Goal: Information Seeking & Learning: Learn about a topic

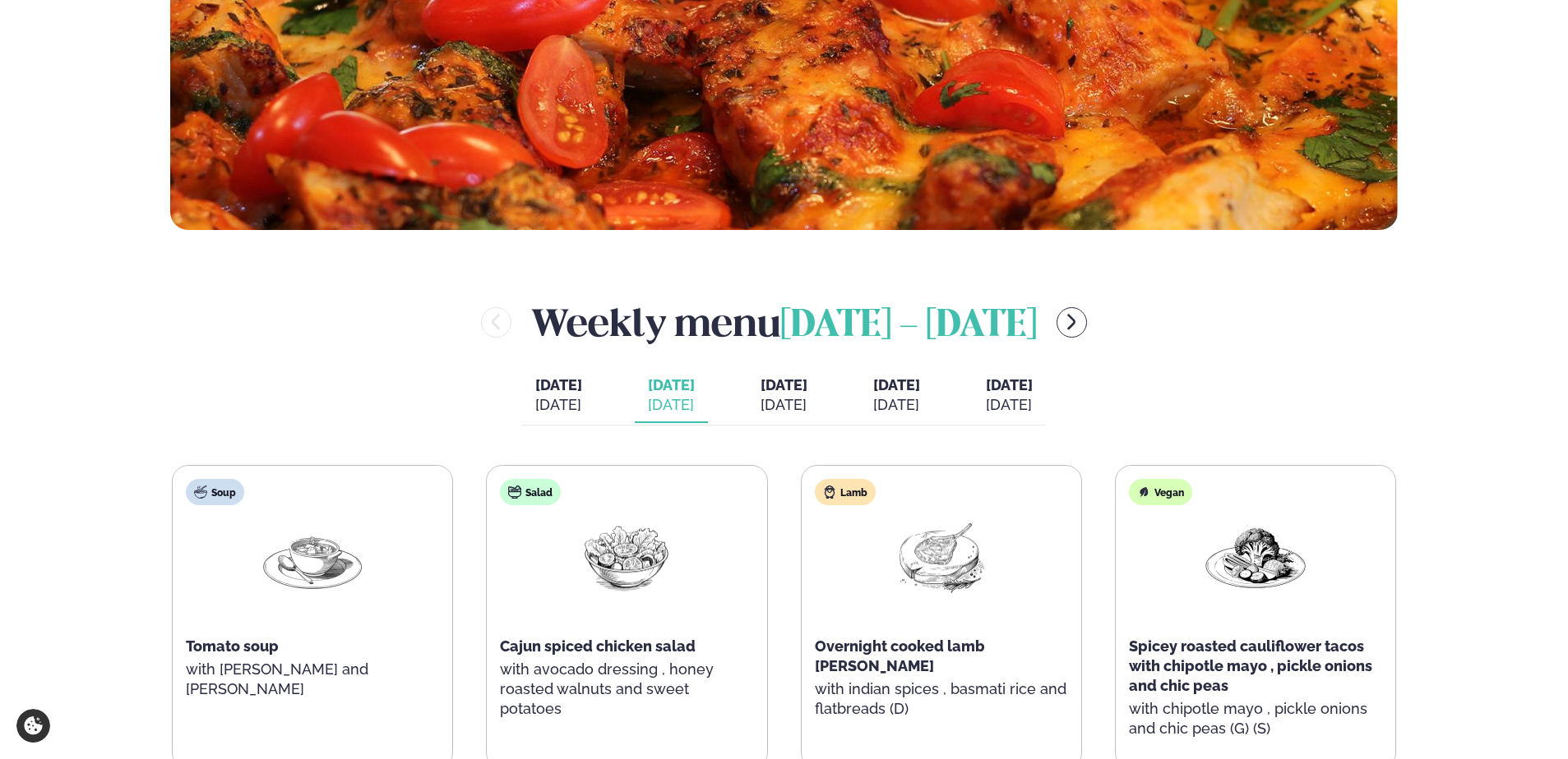
scroll to position [657, 0]
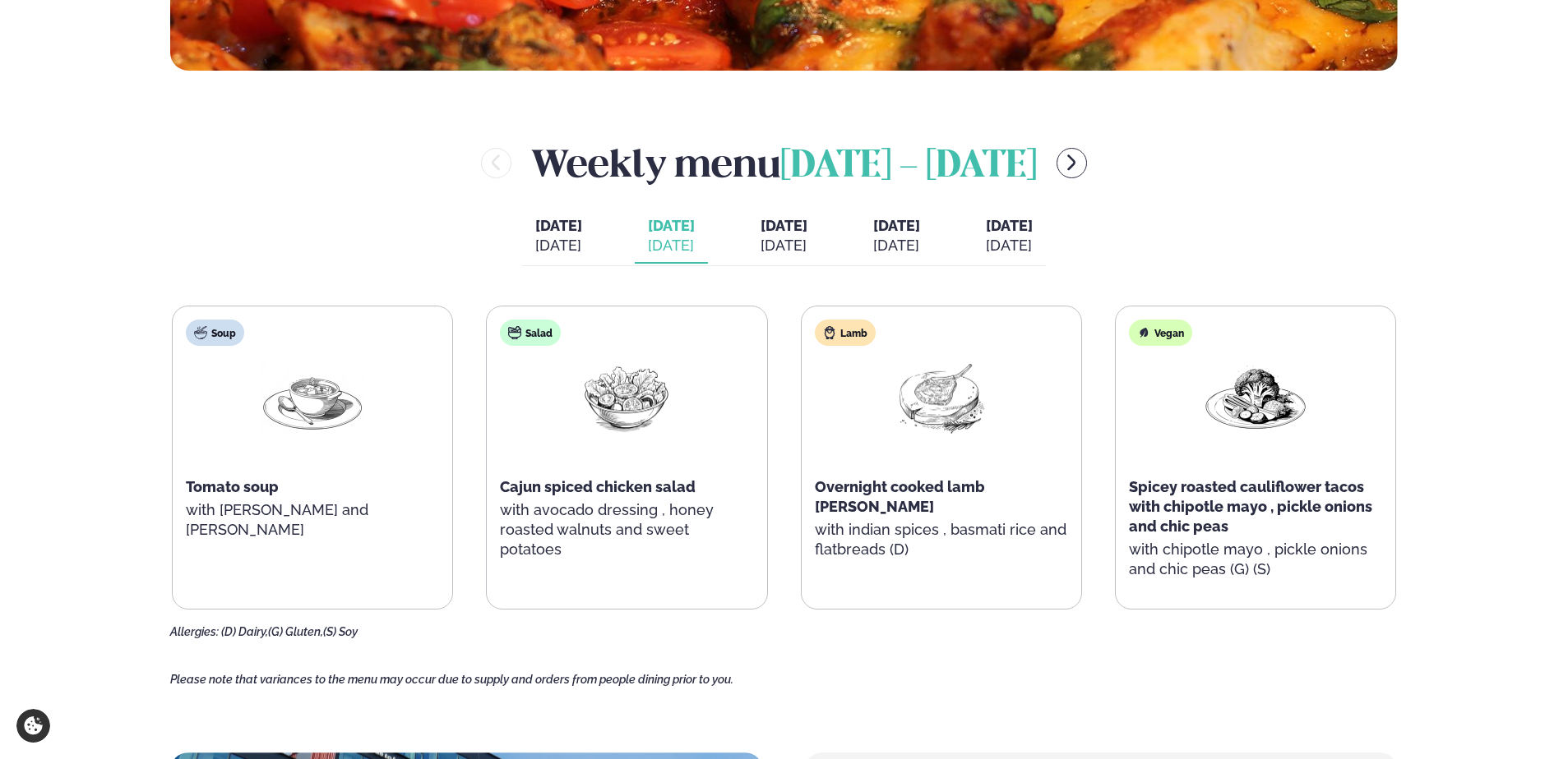
click at [958, 166] on span "[DATE] - [DATE]" at bounding box center [908, 167] width 257 height 36
click at [961, 164] on span "[DATE] - [DATE]" at bounding box center [908, 167] width 257 height 36
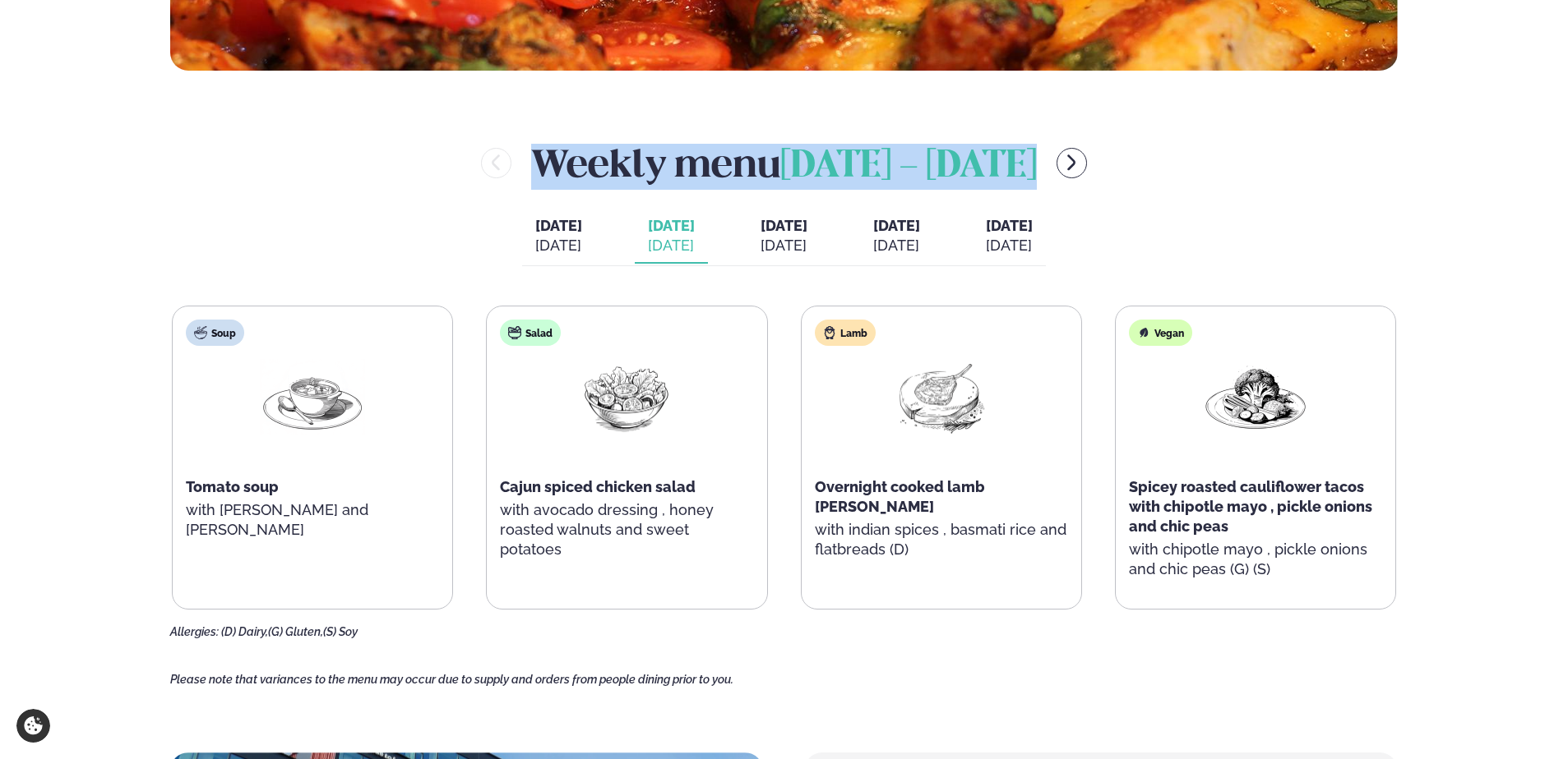
click at [961, 164] on span "[DATE] - [DATE]" at bounding box center [908, 167] width 257 height 36
drag, startPoint x: 961, startPoint y: 164, endPoint x: 989, endPoint y: 183, distance: 33.8
click at [989, 183] on span "[DATE] - [DATE]" at bounding box center [908, 167] width 257 height 36
click at [954, 159] on span "[DATE] - [DATE]" at bounding box center [908, 167] width 257 height 36
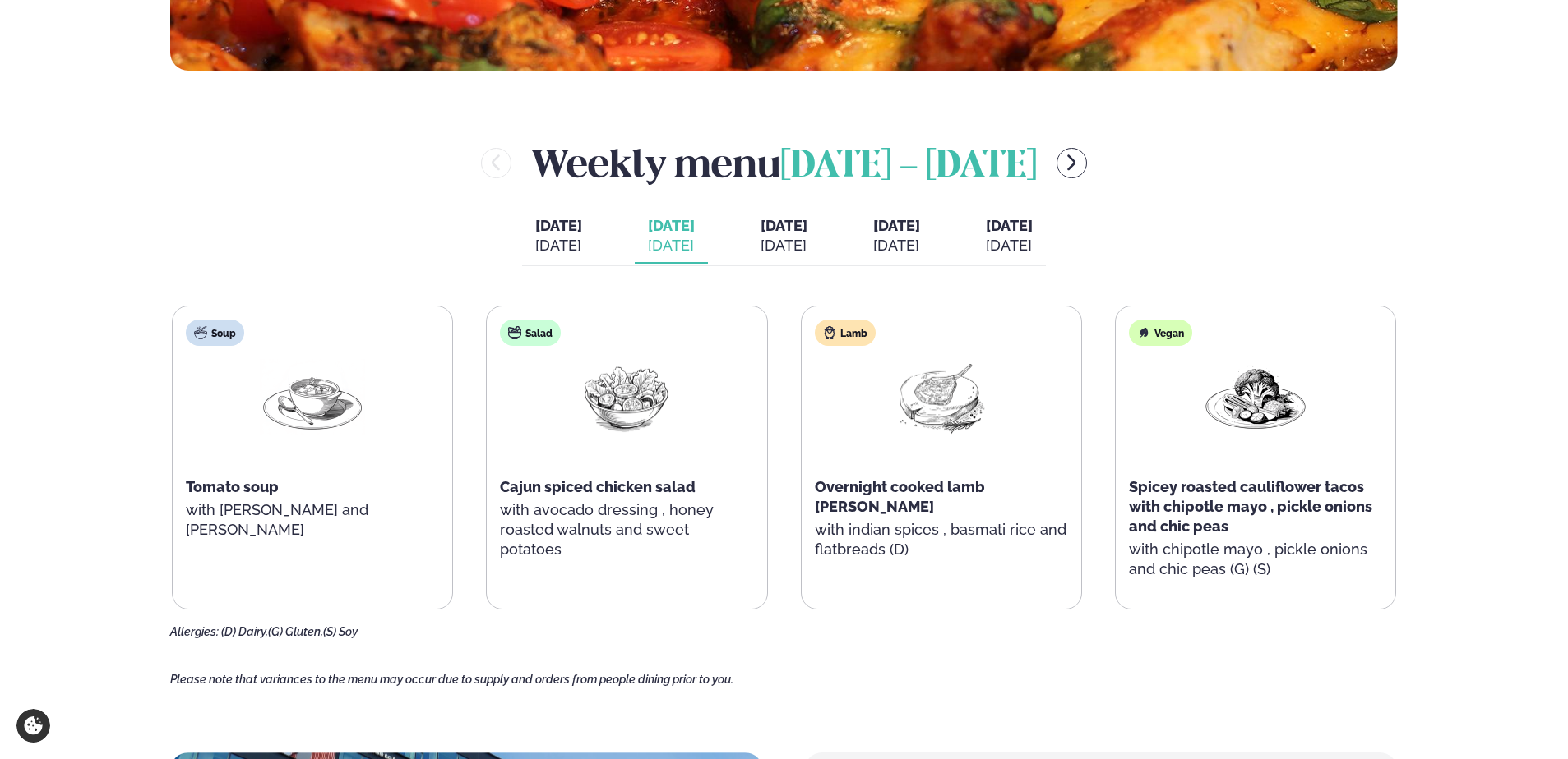
click at [847, 334] on div "Lamb" at bounding box center [845, 333] width 61 height 27
click at [848, 336] on div "Lamb" at bounding box center [845, 333] width 61 height 27
click at [850, 296] on div "Weekly menu [DATE] - [DATE] [DATE] [DATE] [DATE] [PERSON_NAME]. [DATE] [DATE] […" at bounding box center [784, 388] width 1228 height 503
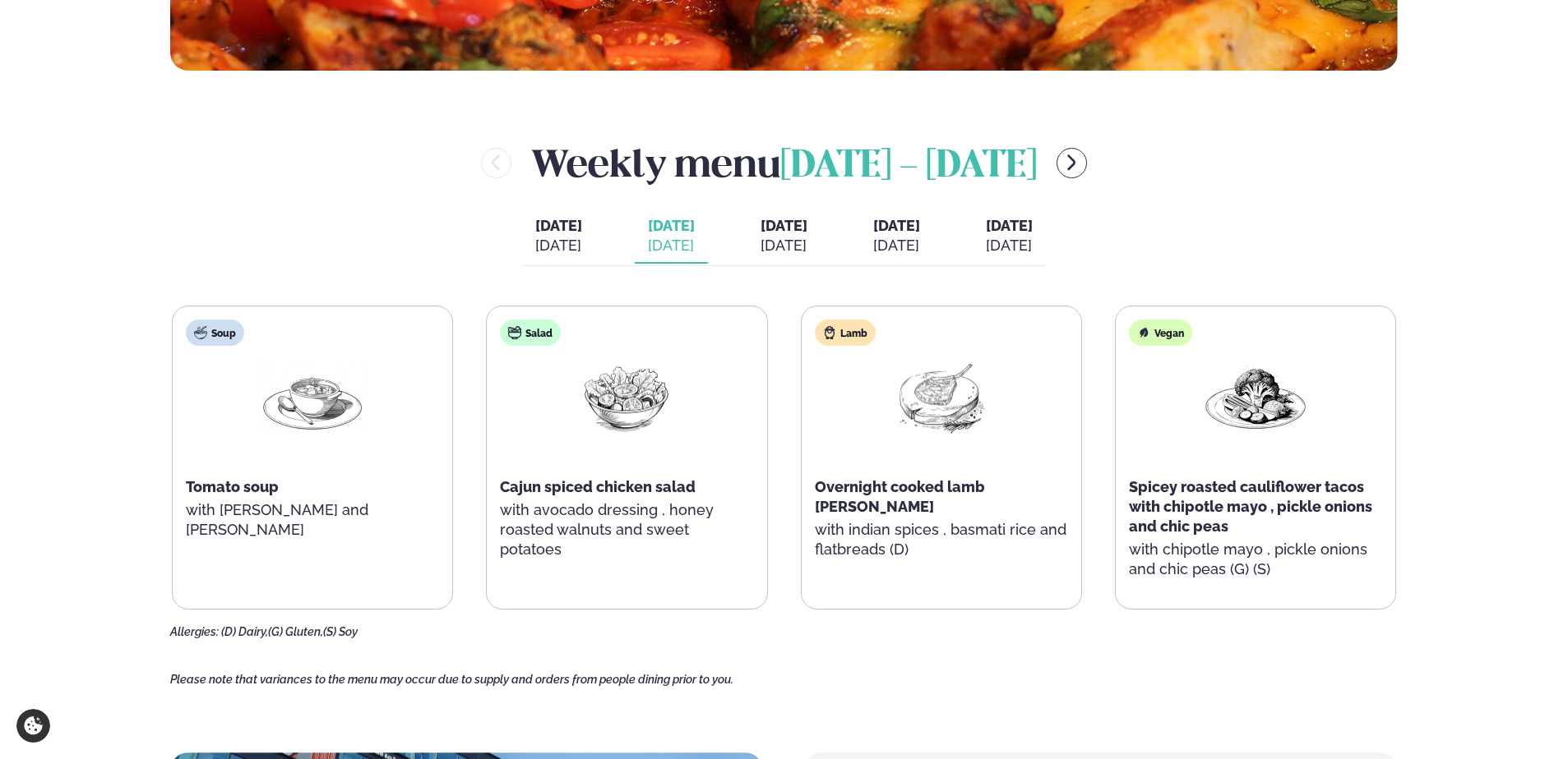
click at [1329, 482] on span "Spicey roasted cauliflower tacos with chipotle mayo , pickle onions and chic pe…" at bounding box center [1251, 507] width 243 height 57
click at [1331, 483] on span "Spicey roasted cauliflower tacos with chipotle mayo , pickle onions and chic pe…" at bounding box center [1251, 507] width 243 height 57
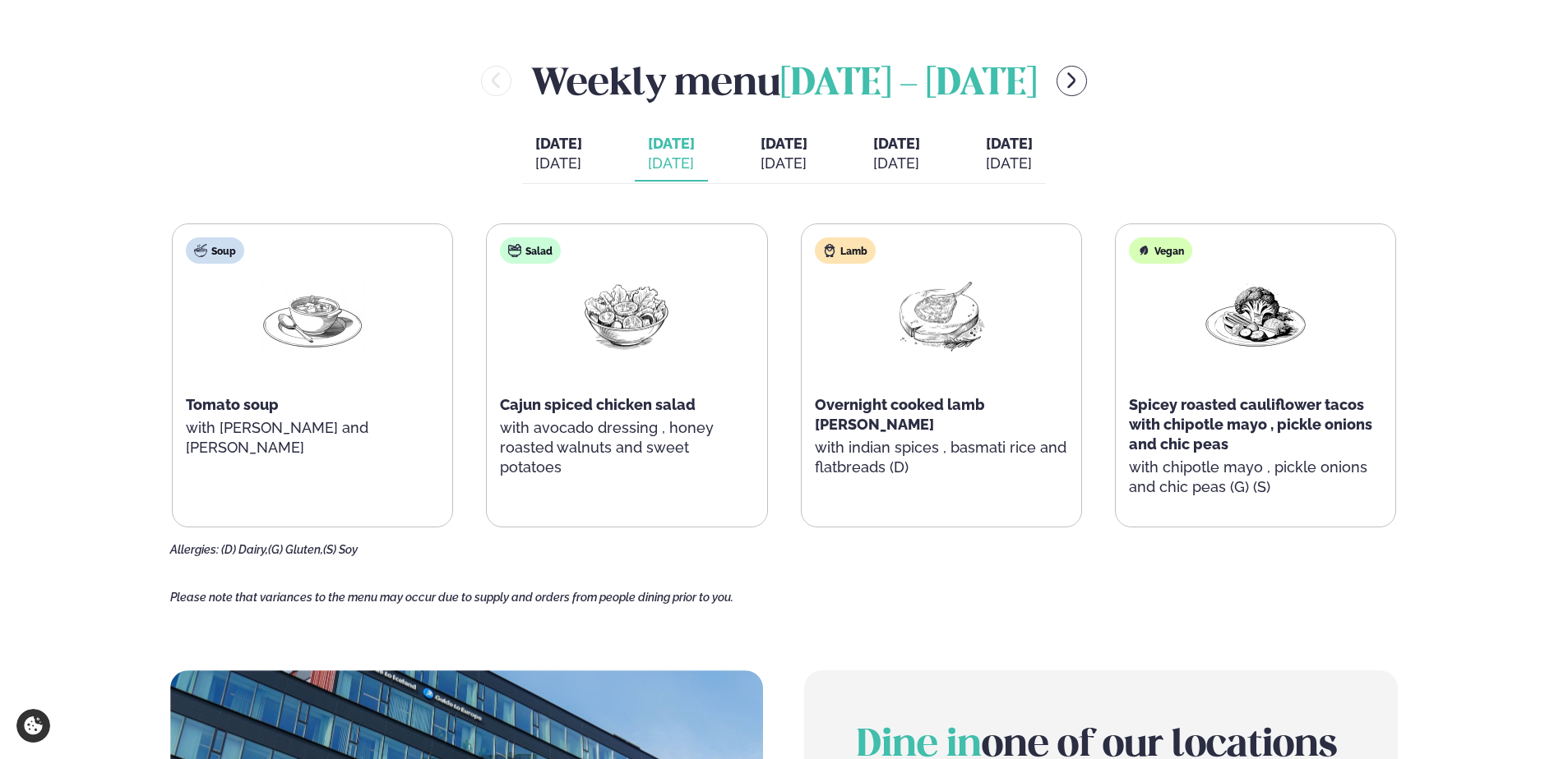
scroll to position [411, 0]
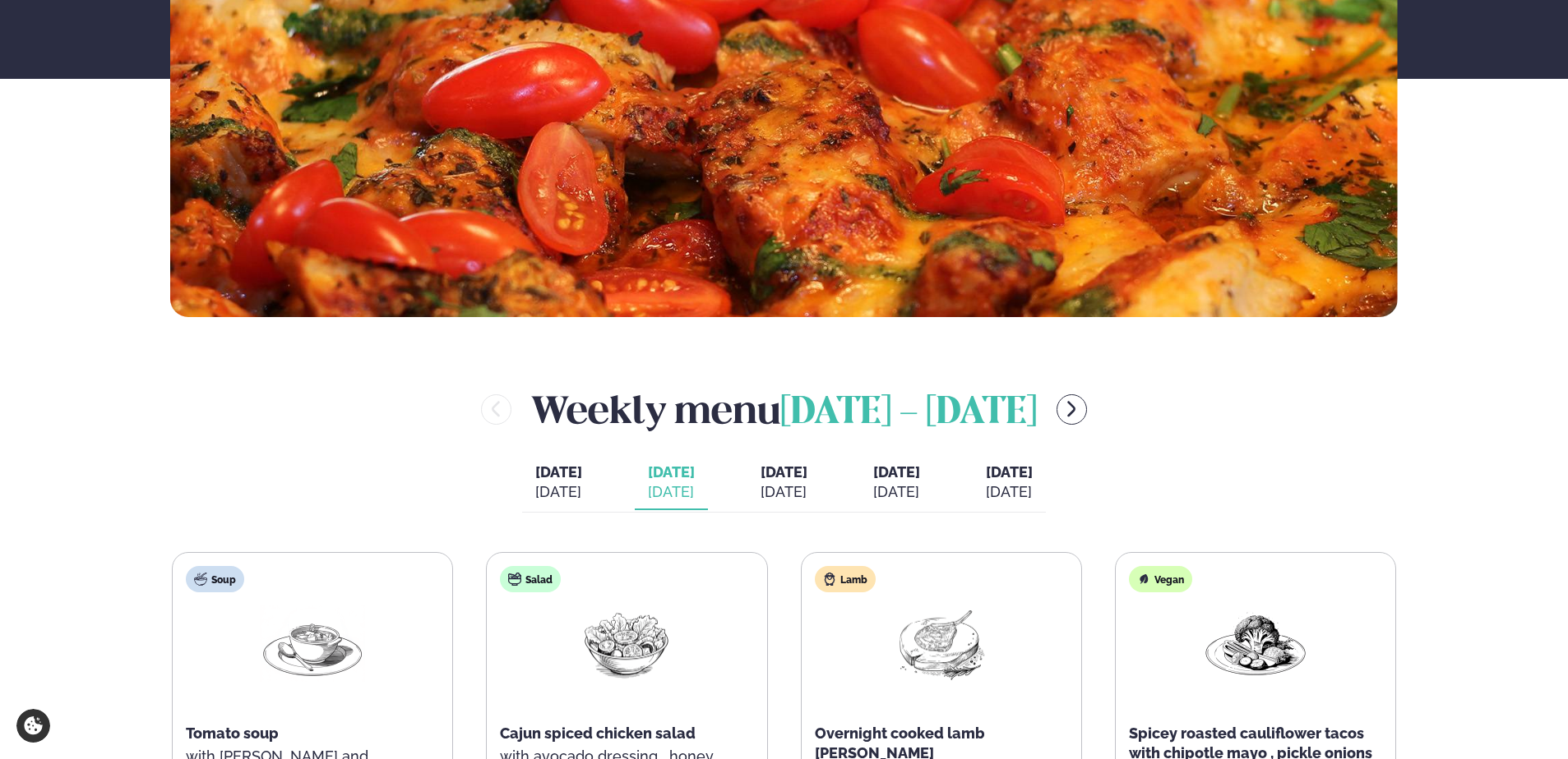
click at [772, 496] on div "[DATE]" at bounding box center [783, 492] width 47 height 20
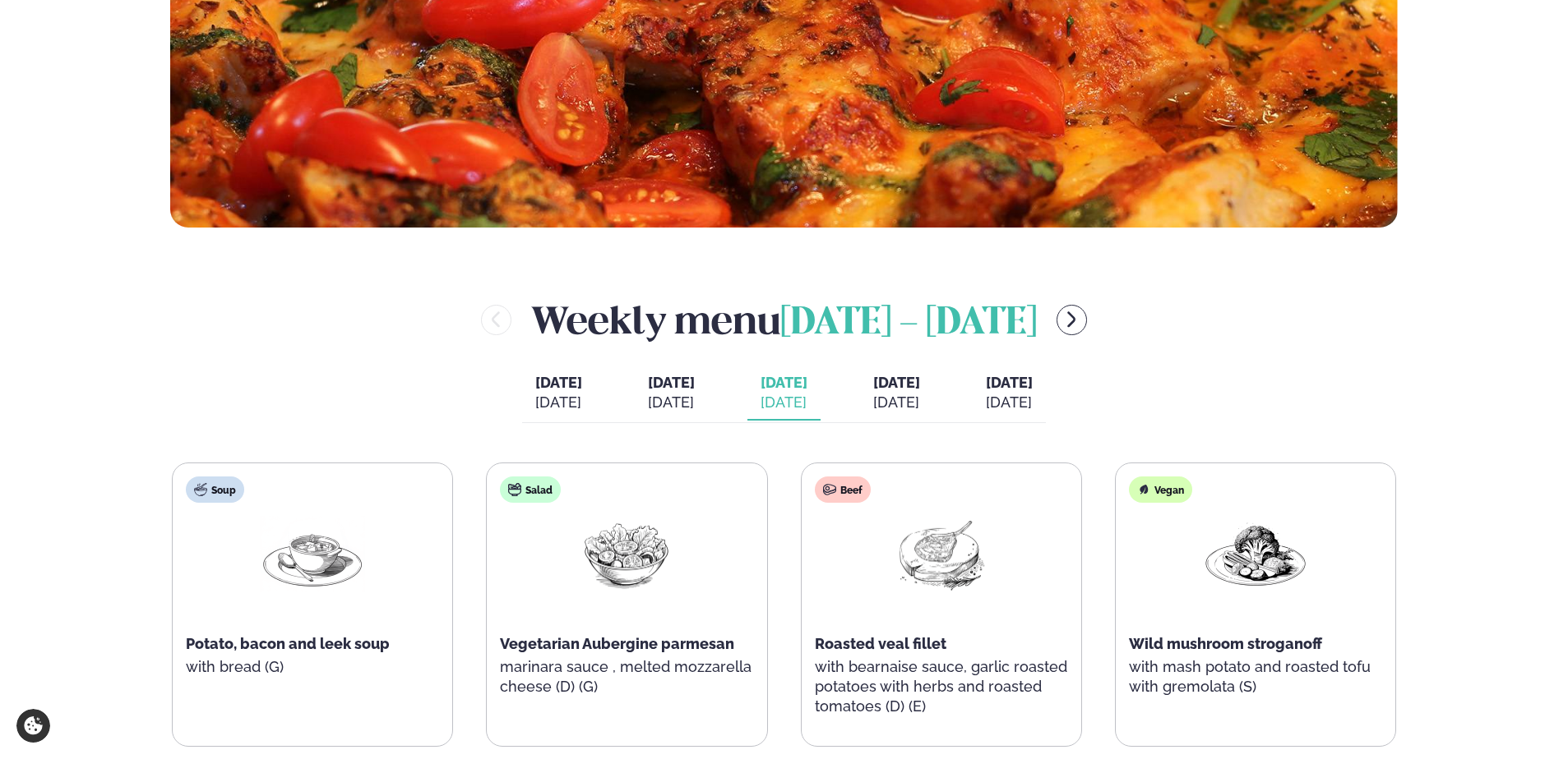
scroll to position [740, 0]
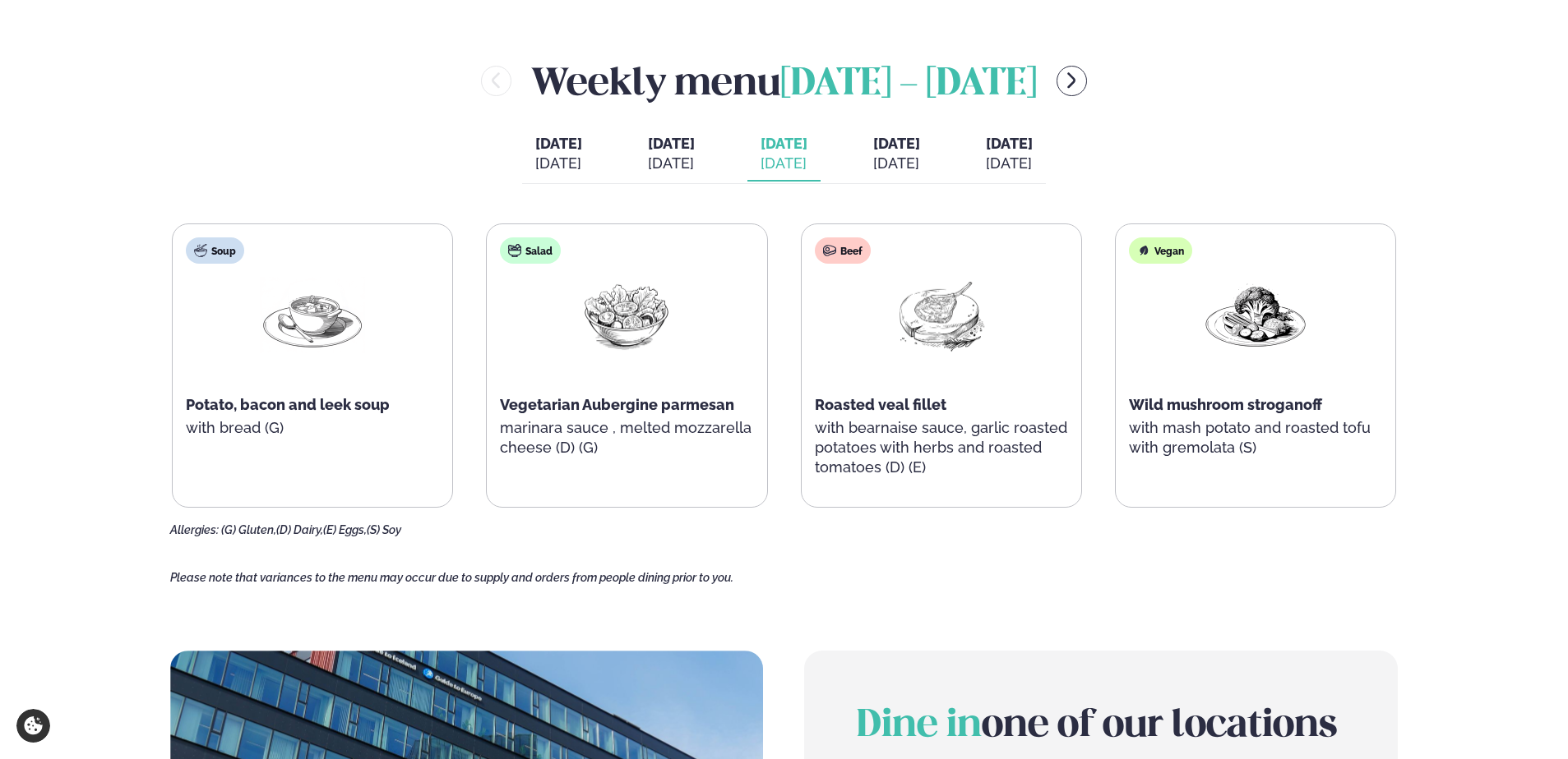
click at [1173, 400] on span "Wild mushroom stroganoff" at bounding box center [1225, 405] width 193 height 17
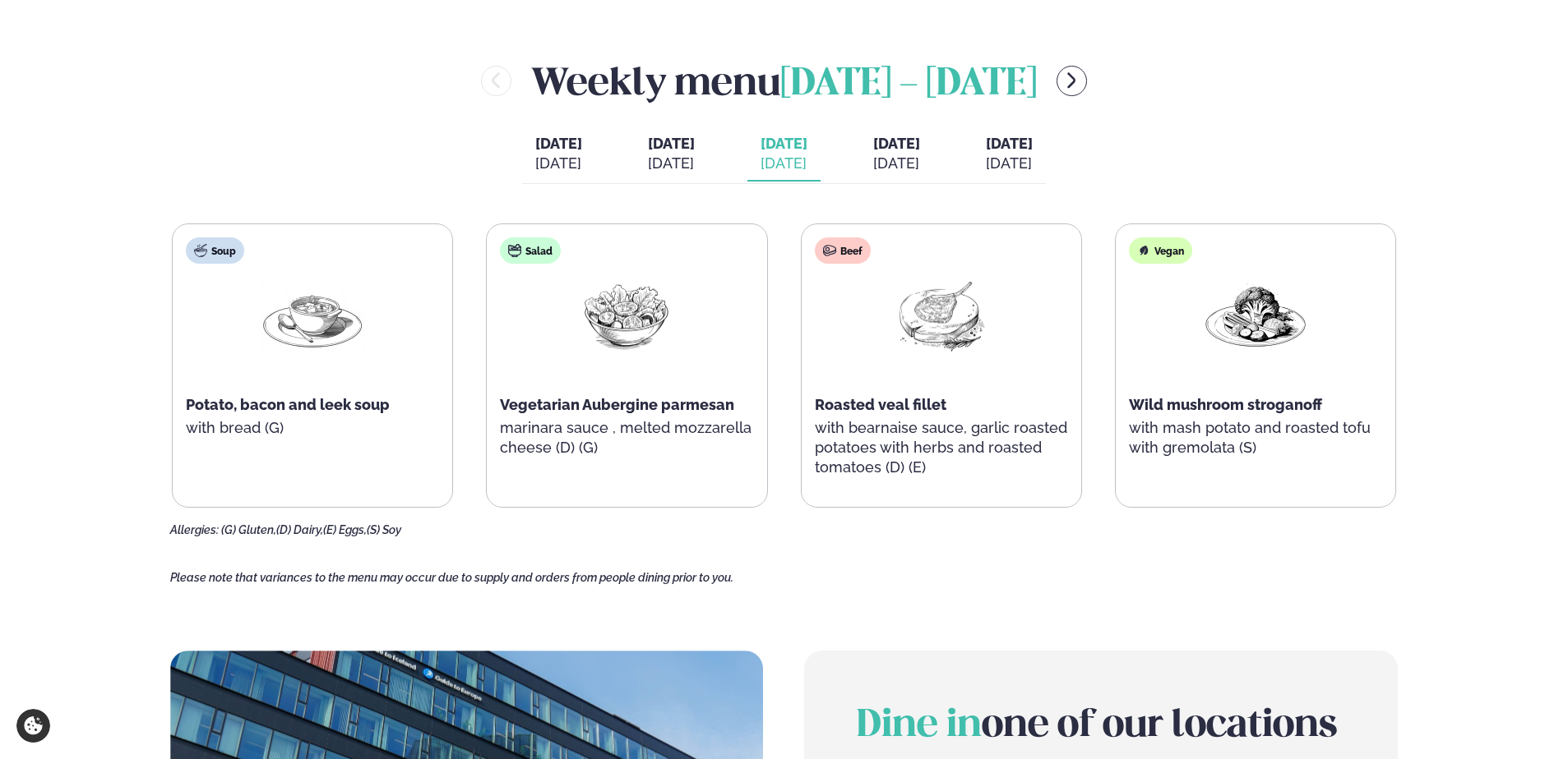
click at [1173, 400] on span "Wild mushroom stroganoff" at bounding box center [1225, 405] width 193 height 17
click at [1228, 580] on p "Please note that variances to the menu may occur due to supply and orders from …" at bounding box center [784, 578] width 1228 height 15
click at [920, 147] on span "[DATE]" at bounding box center [896, 143] width 47 height 17
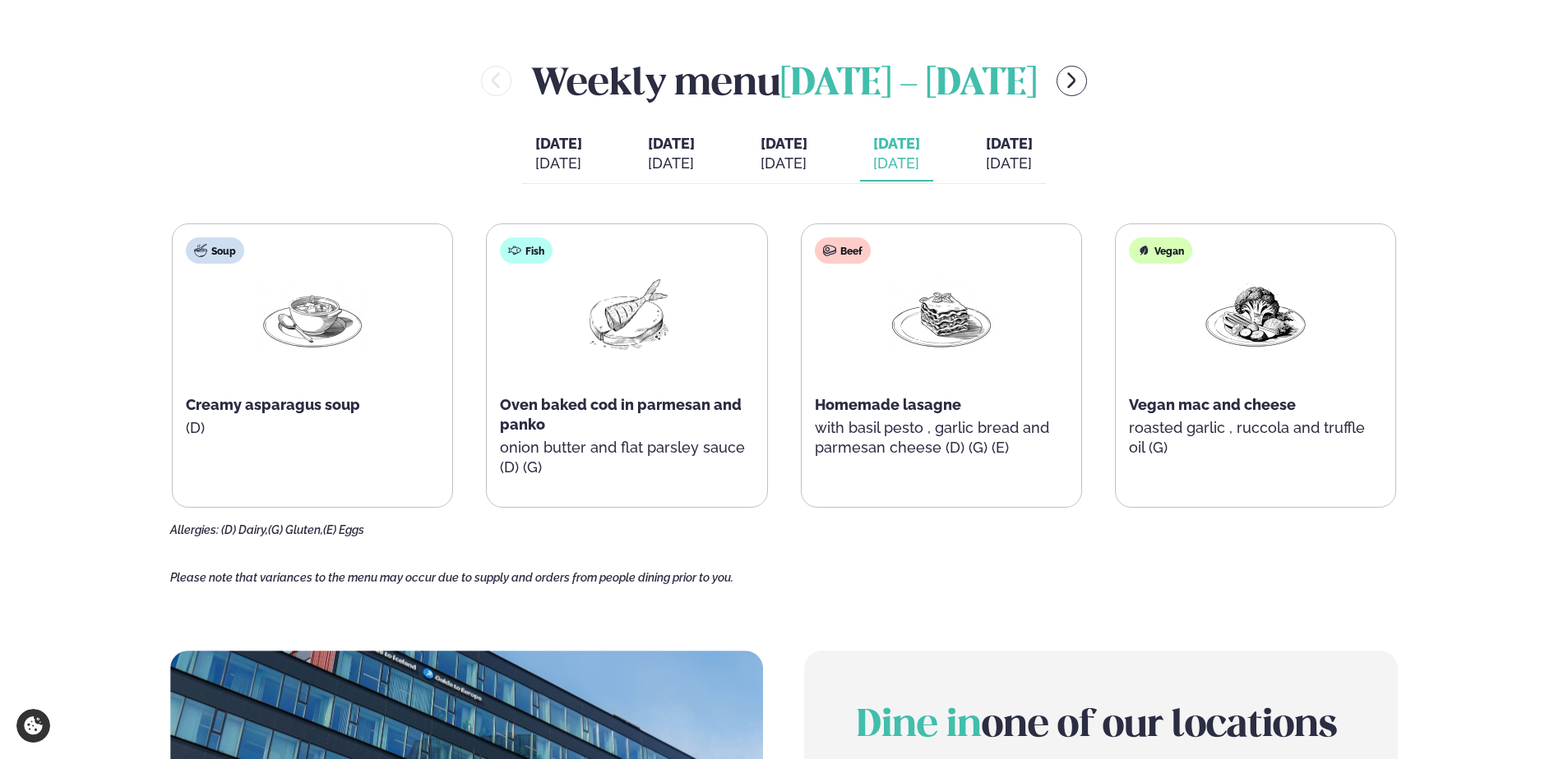
click at [1033, 161] on div "[DATE]" at bounding box center [1008, 163] width 47 height 20
